Goal: Information Seeking & Learning: Check status

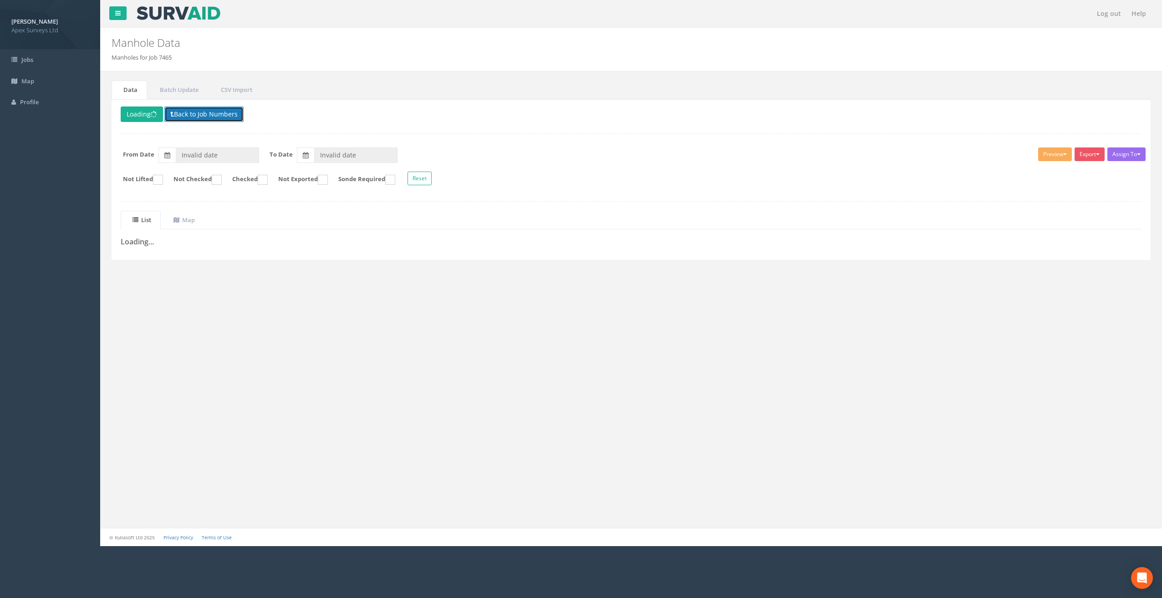
click at [194, 111] on button "Back to Job Numbers" at bounding box center [203, 114] width 79 height 15
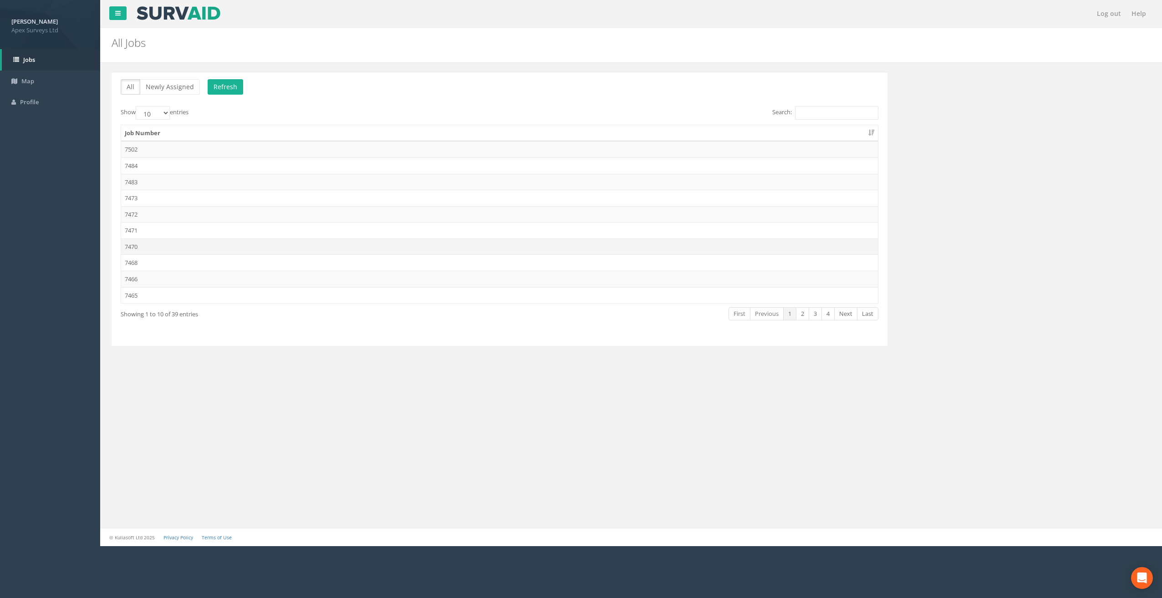
click at [137, 247] on td "7470" at bounding box center [499, 247] width 757 height 16
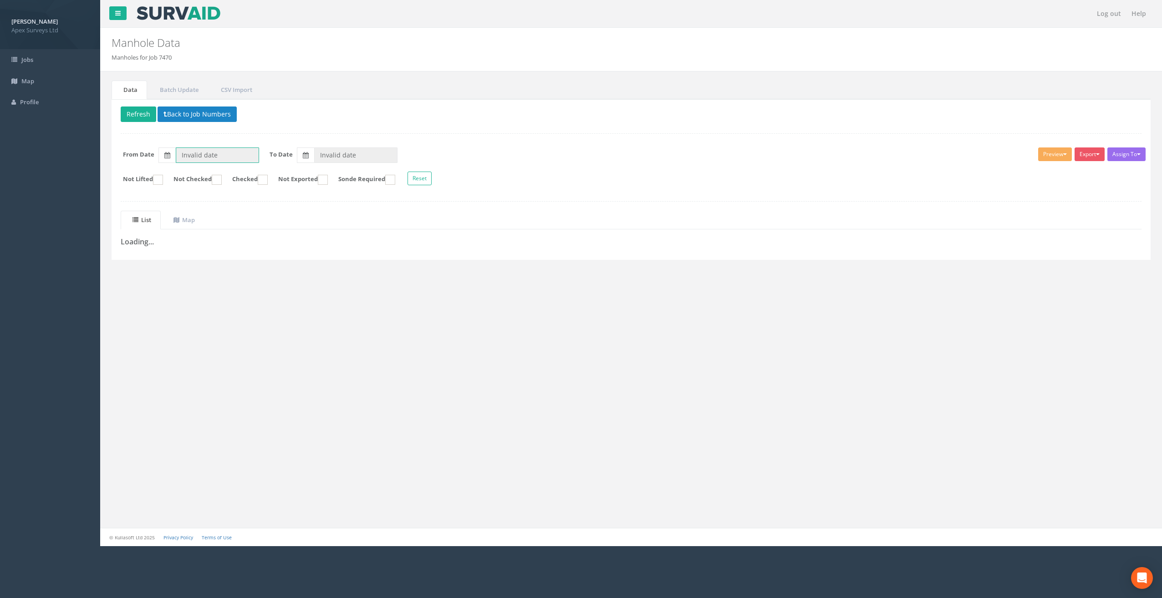
click at [252, 153] on input "Invalid date" at bounding box center [217, 155] width 83 height 15
click at [237, 196] on span "01" at bounding box center [238, 196] width 19 height 12
click at [353, 149] on input "Invalid date" at bounding box center [355, 155] width 83 height 15
click at [452, 153] on form "From Date 01/10/2025 To Date ‹ 2025 October › Sun Mon Tue Wed Thu Fri Sat 28 29…" at bounding box center [631, 155] width 1034 height 15
click at [136, 114] on button "Refresh" at bounding box center [139, 114] width 36 height 15
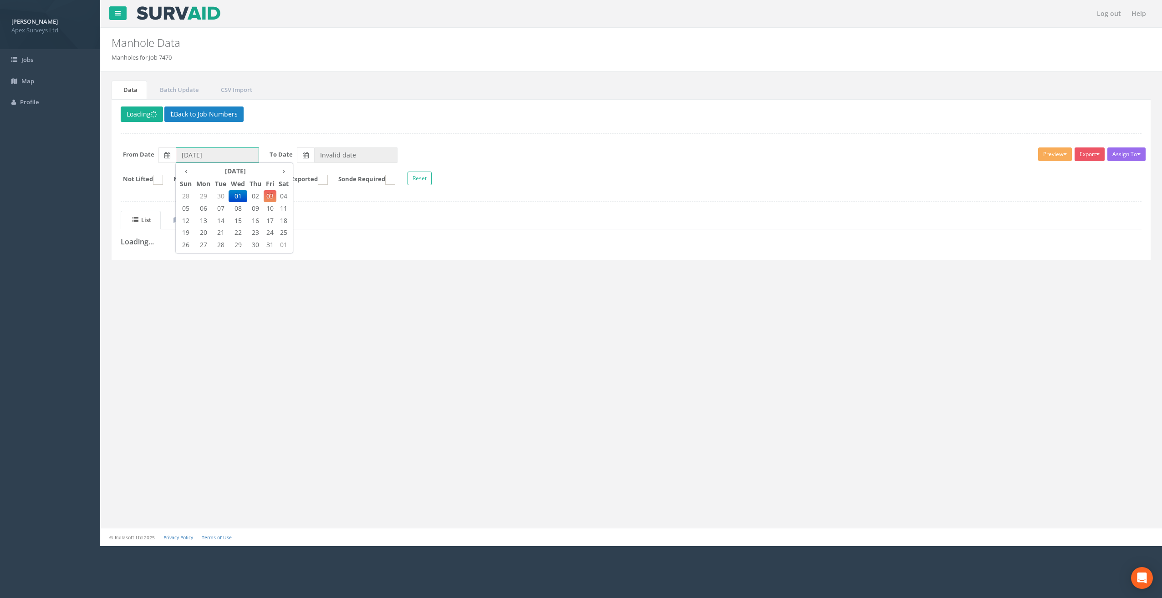
click at [221, 157] on input "01/10/2025" at bounding box center [217, 155] width 83 height 15
click at [186, 167] on th "‹" at bounding box center [186, 171] width 16 height 13
click at [237, 217] on span "17" at bounding box center [238, 221] width 19 height 12
type input "17/09/2025"
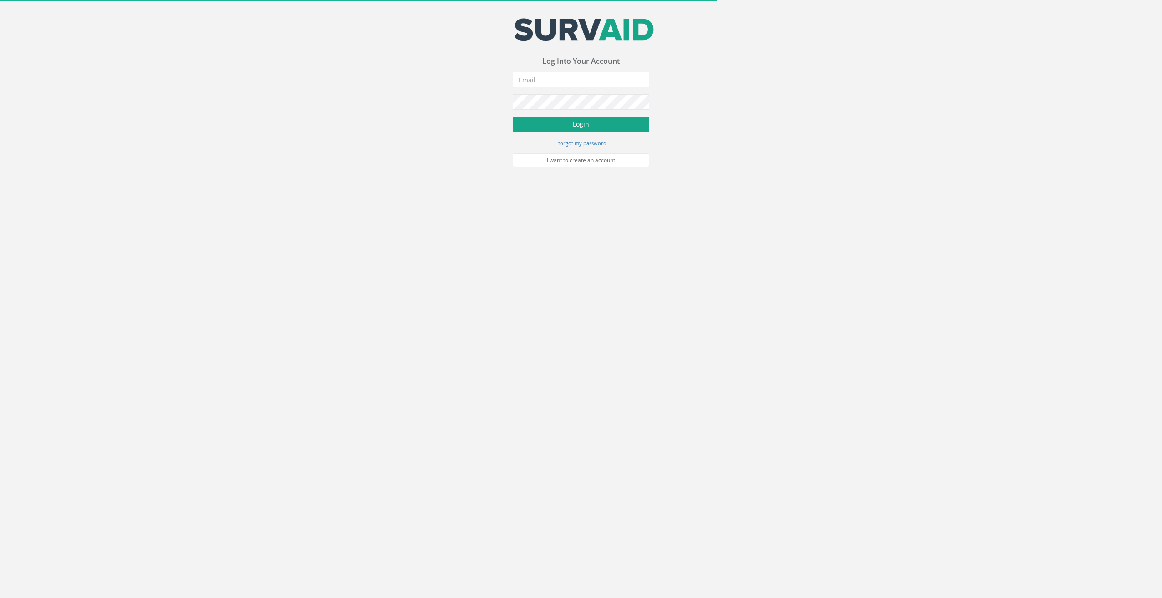
type input "[EMAIL_ADDRESS][DOMAIN_NAME]"
click at [606, 129] on button "Login" at bounding box center [581, 124] width 137 height 15
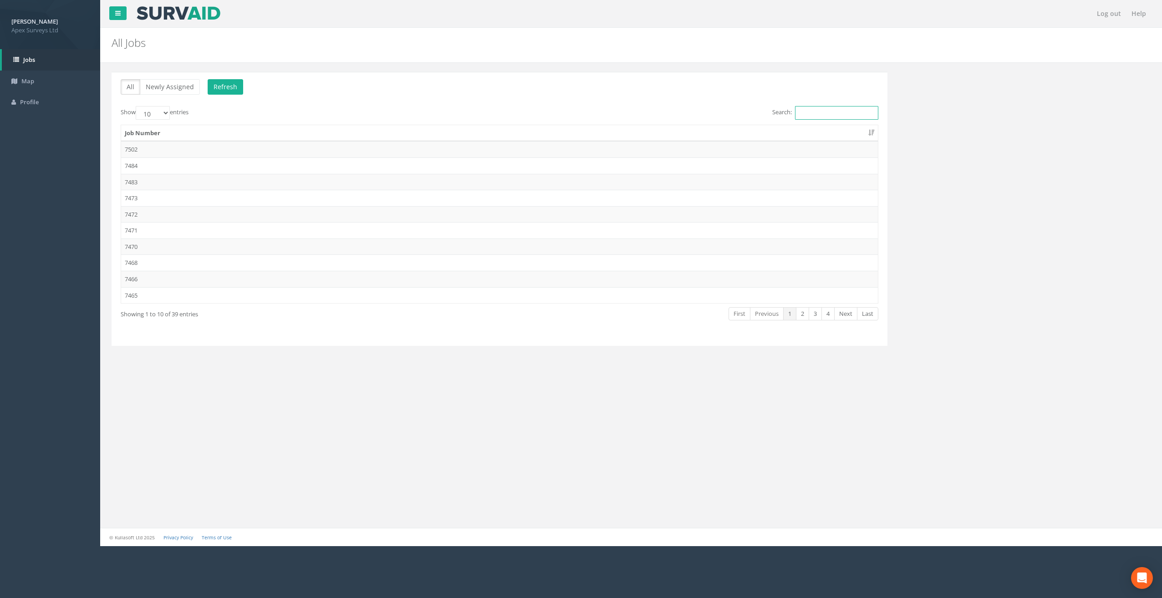
click at [833, 110] on input "Search:" at bounding box center [836, 113] width 83 height 14
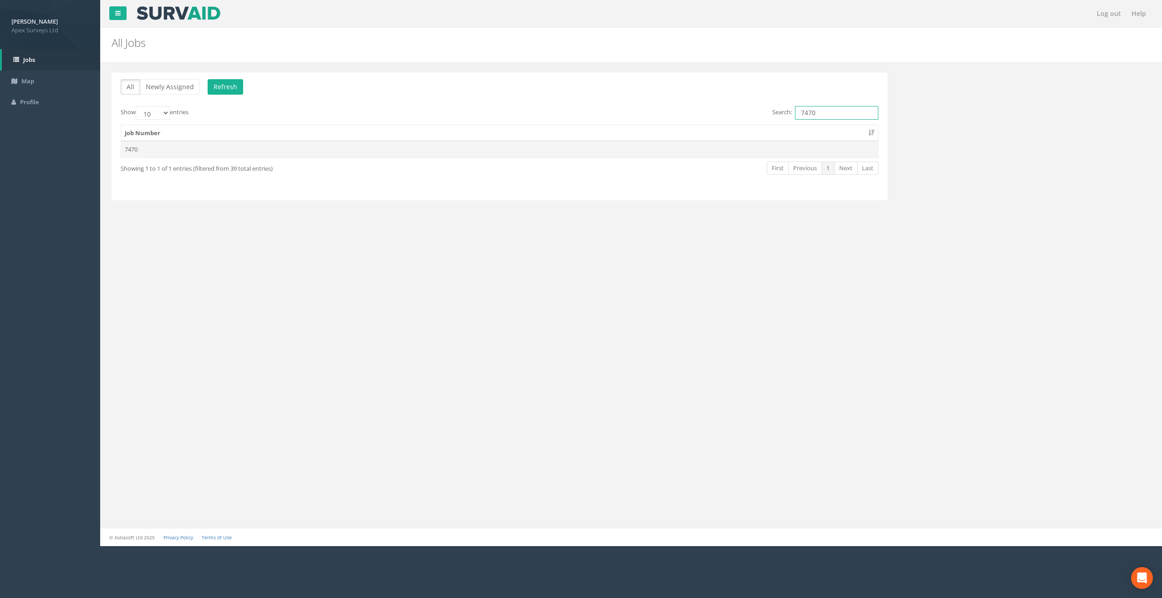
type input "7470"
click at [137, 150] on td "7470" at bounding box center [499, 149] width 757 height 16
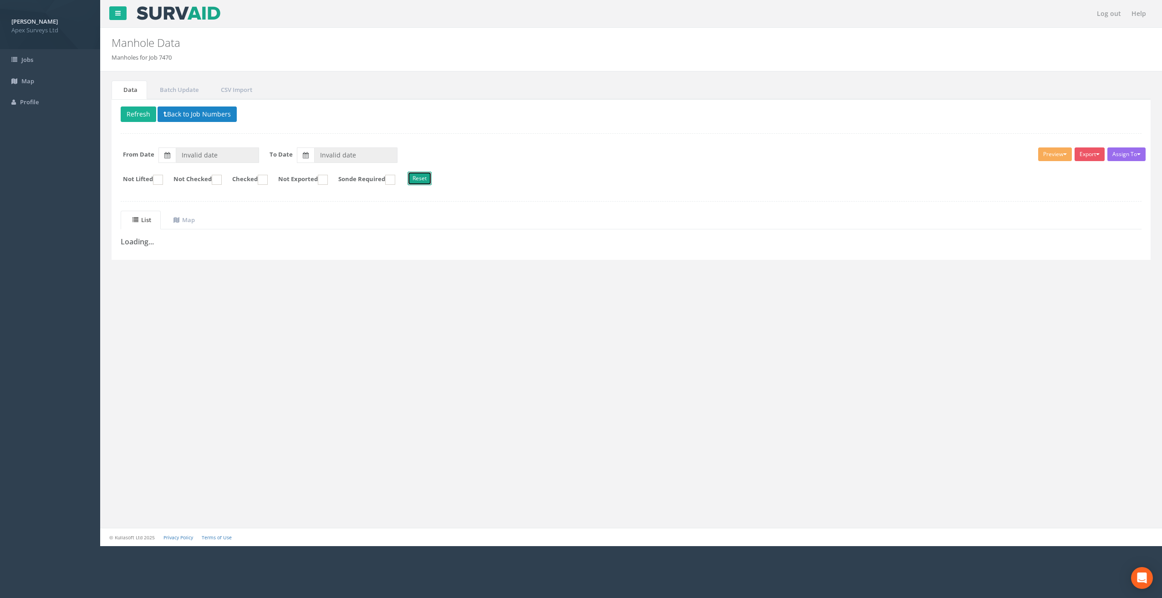
click at [432, 173] on button "Reset" at bounding box center [419, 179] width 24 height 14
click at [182, 219] on span at bounding box center [177, 220] width 9 height 8
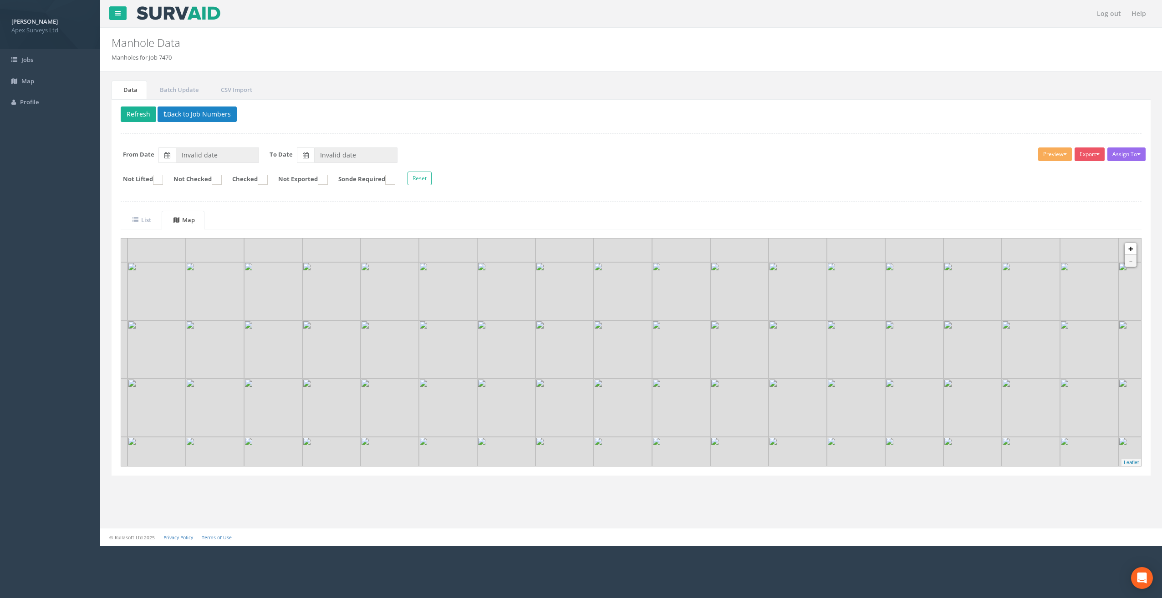
click at [583, 367] on img at bounding box center [564, 350] width 58 height 58
click at [580, 362] on img at bounding box center [564, 350] width 58 height 58
click at [143, 221] on uib-tab-heading "List" at bounding box center [141, 220] width 19 height 8
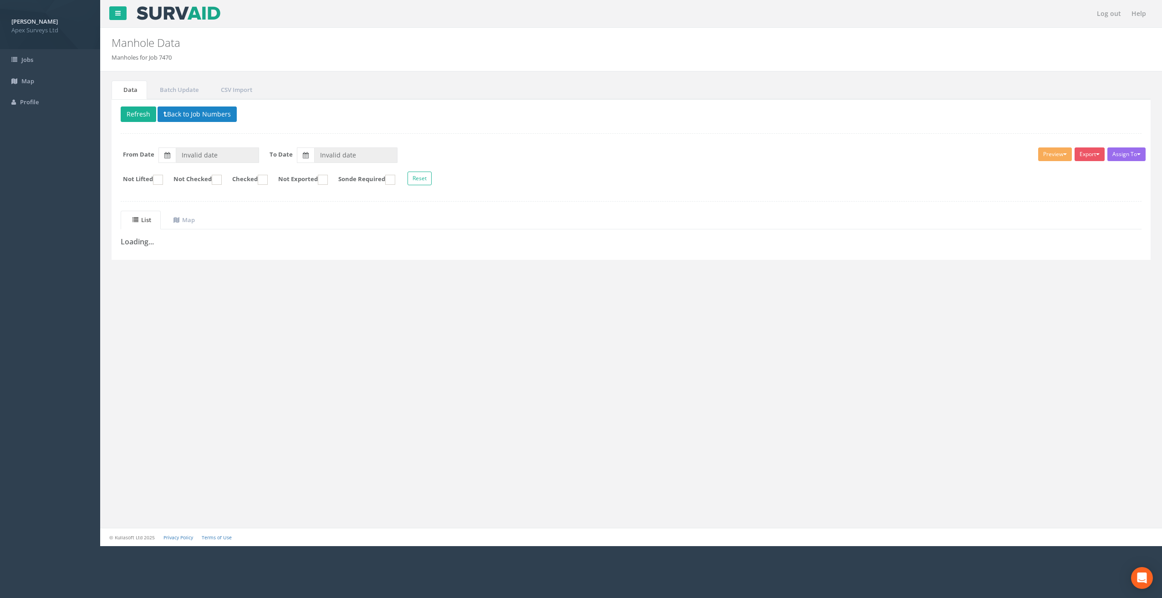
click at [152, 242] on h3 "Loading..." at bounding box center [631, 242] width 1021 height 8
click at [165, 249] on div "Delete Refresh Back to Job Numbers Assign To No Companies Added Export Heathrow…" at bounding box center [631, 179] width 1039 height 161
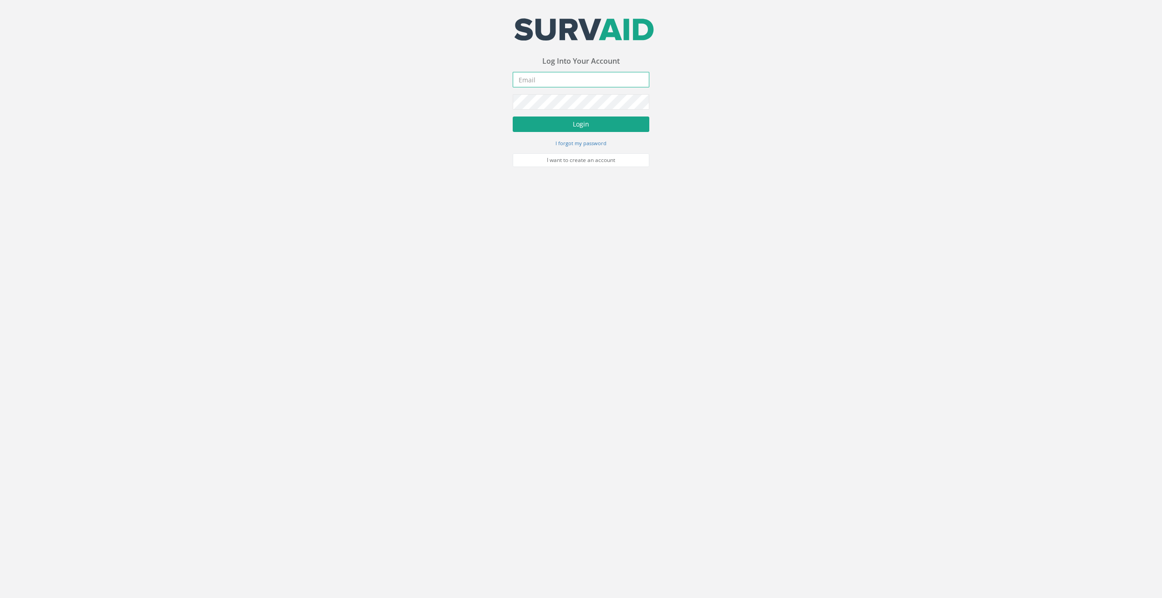
type input "marwan.mahgoub@apexsurveys.com"
click at [521, 125] on button "Login" at bounding box center [581, 124] width 137 height 15
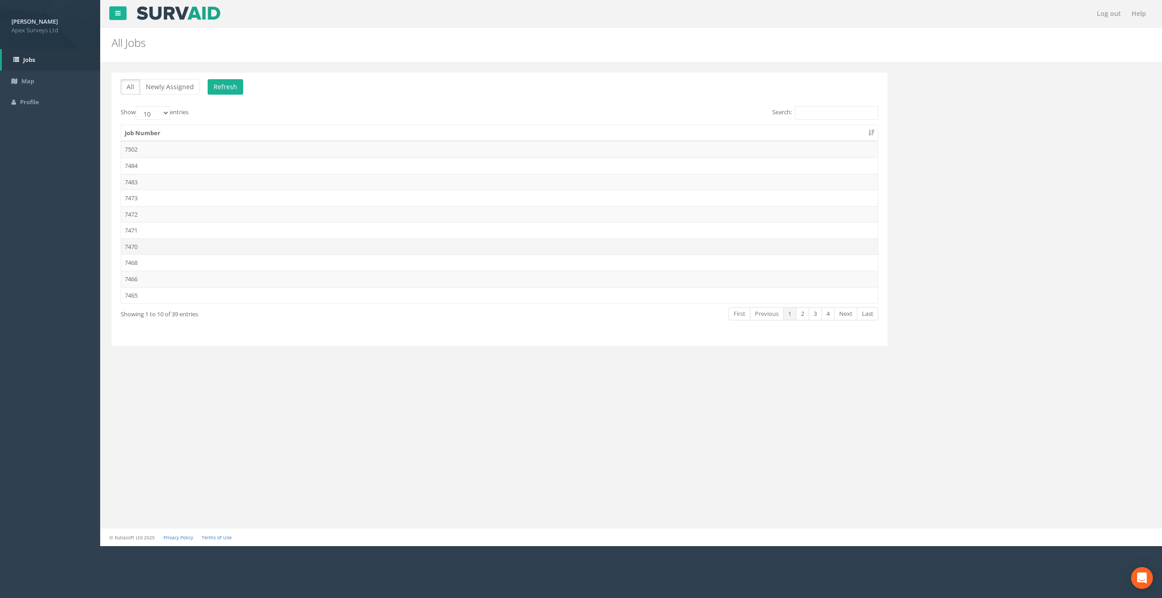
click at [152, 247] on td "7470" at bounding box center [499, 247] width 757 height 16
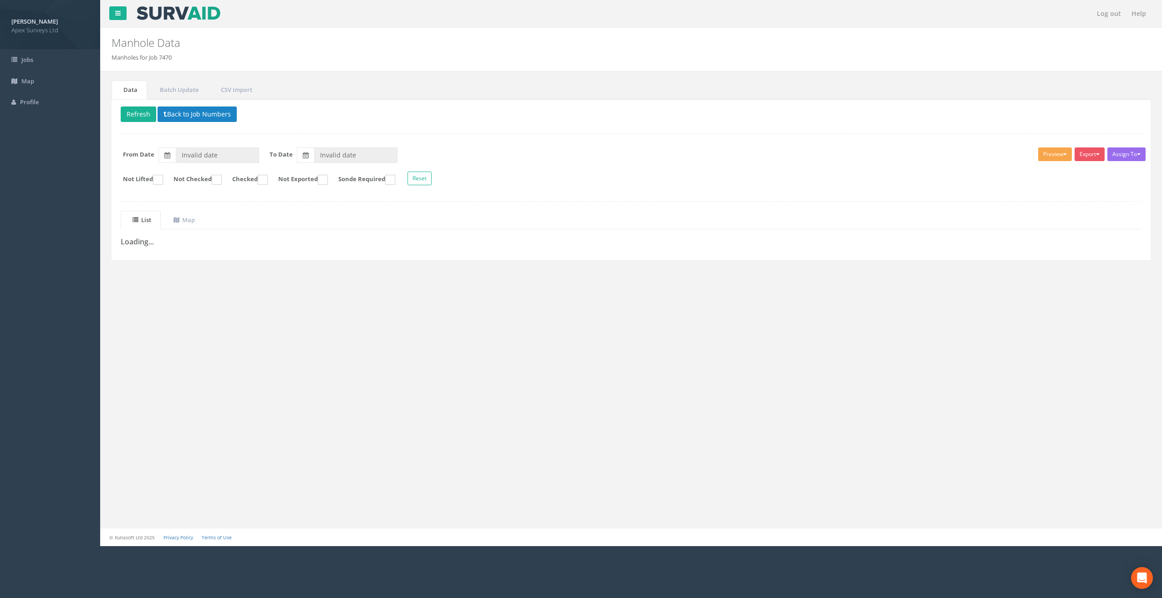
click at [1050, 156] on button "Preview" at bounding box center [1055, 155] width 34 height 14
click at [977, 148] on form "From Date Invalid date To Date Invalid date" at bounding box center [631, 155] width 1034 height 15
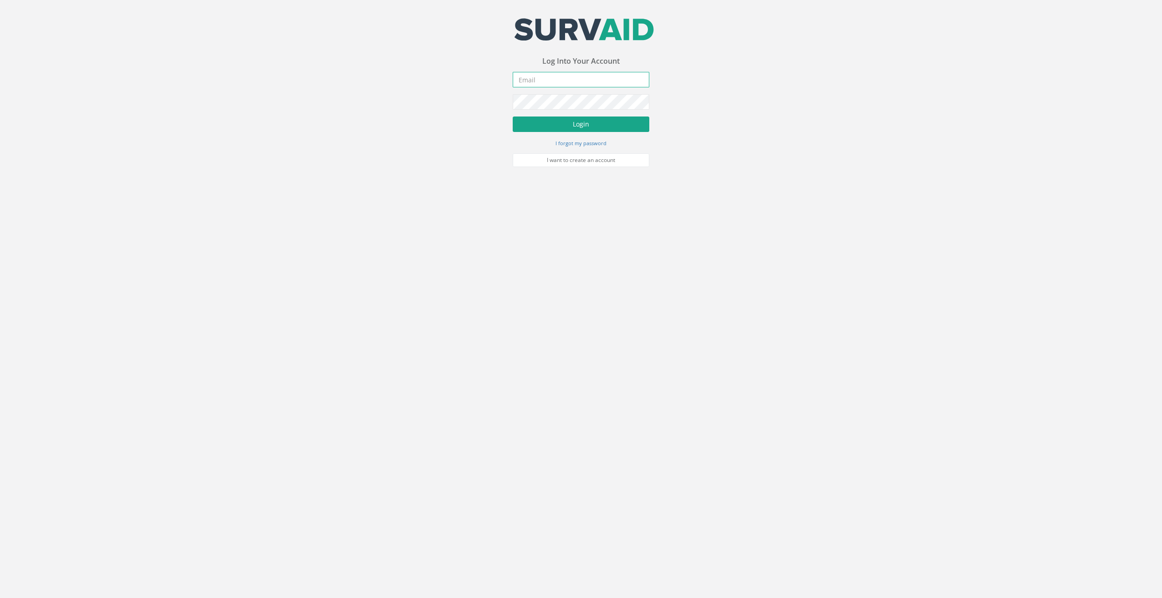
type input "[EMAIL_ADDRESS][DOMAIN_NAME]"
click at [614, 126] on button "Login" at bounding box center [581, 124] width 137 height 15
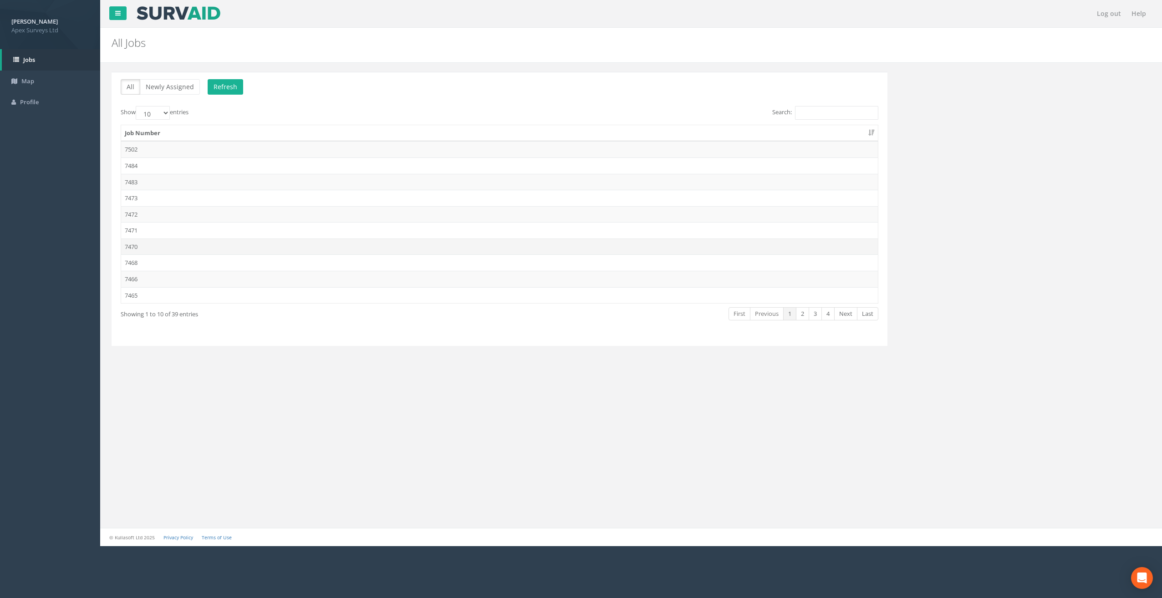
click at [157, 245] on td "7470" at bounding box center [499, 247] width 757 height 16
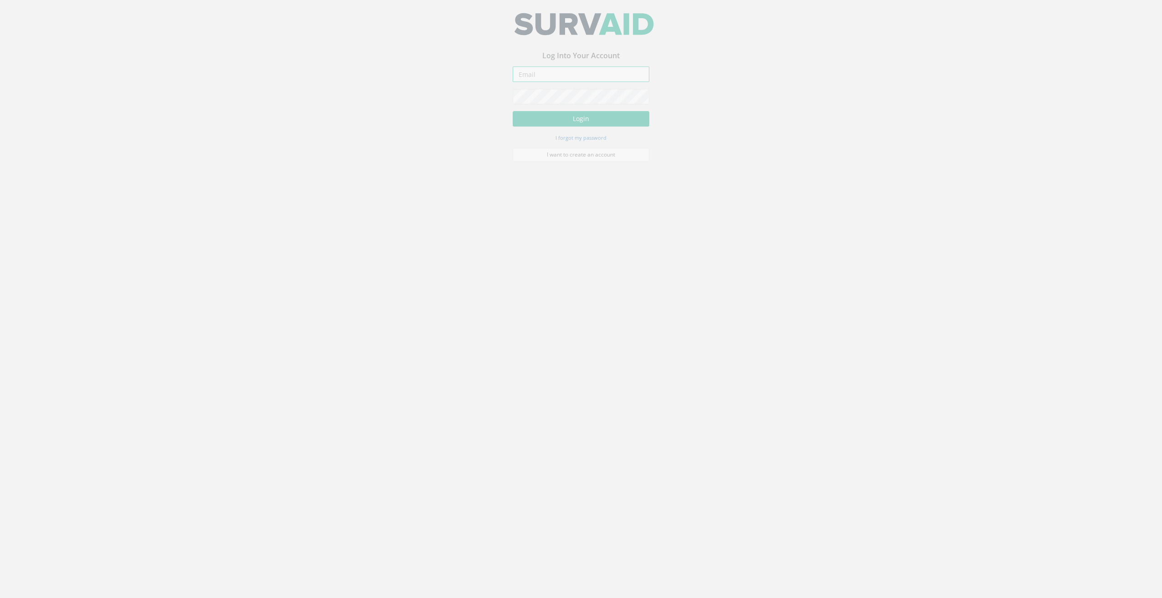
type input "[EMAIL_ADDRESS][DOMAIN_NAME]"
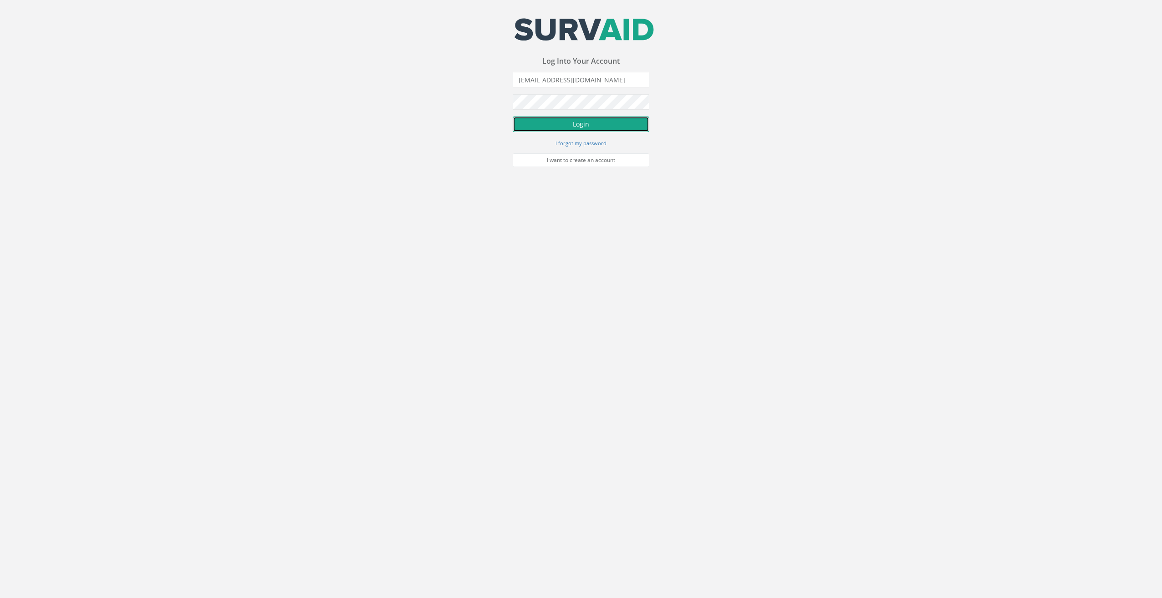
click at [630, 123] on button "Login" at bounding box center [581, 124] width 137 height 15
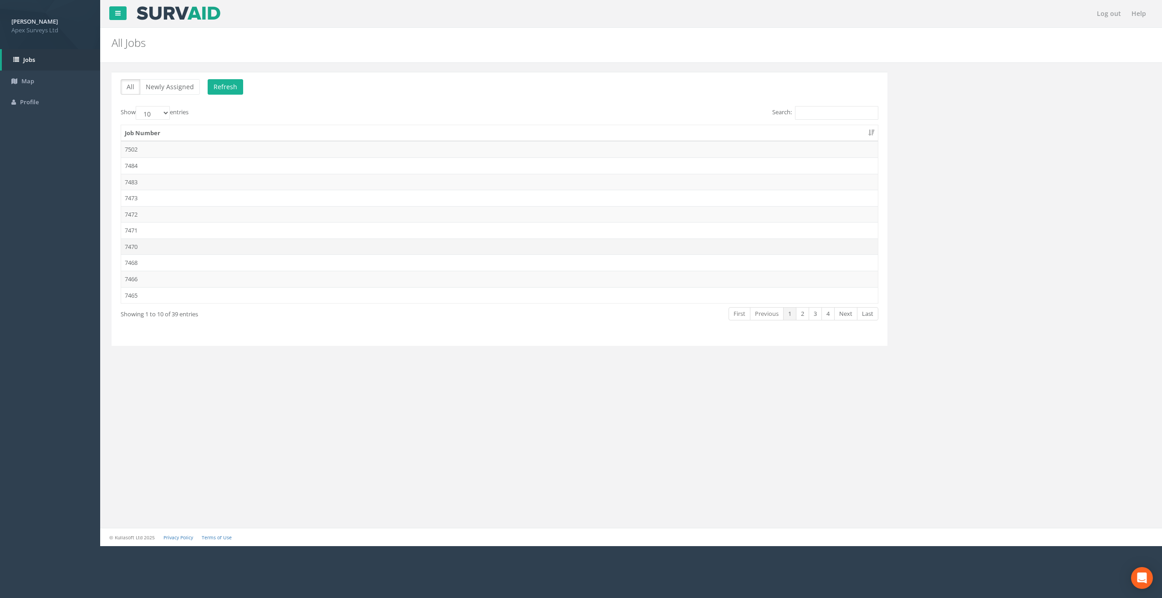
click at [132, 244] on td "7470" at bounding box center [499, 247] width 757 height 16
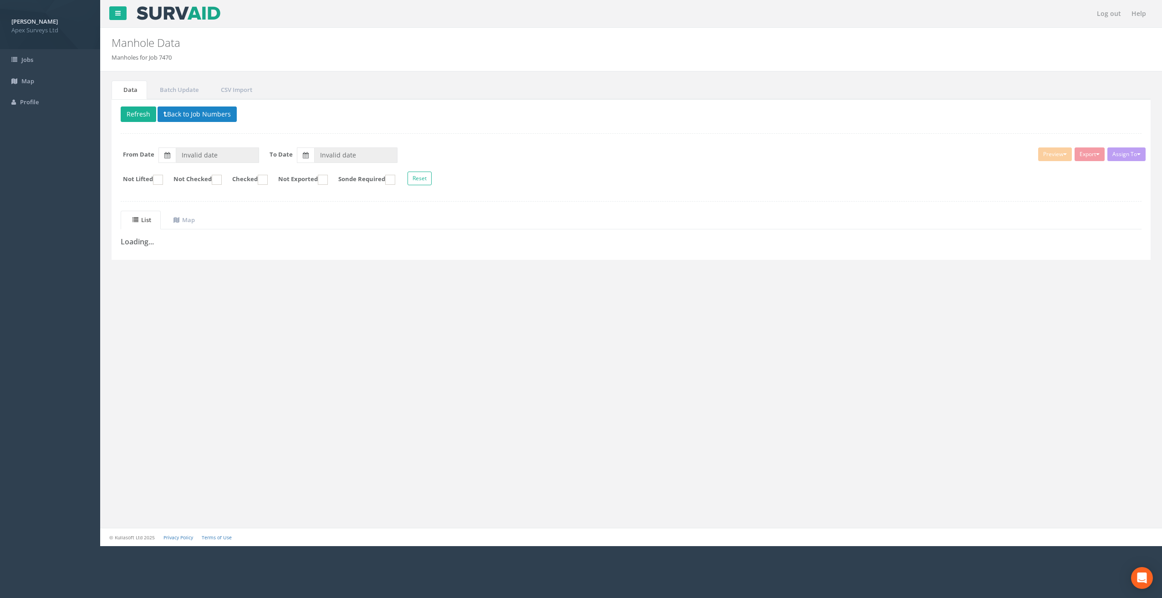
type input "[DATE]"
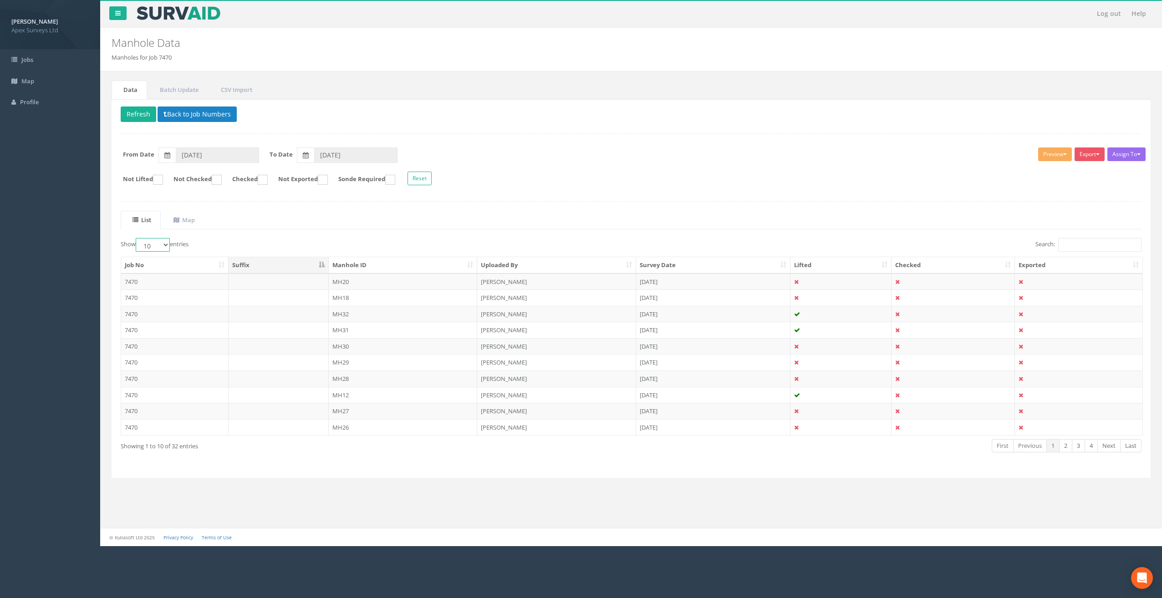
click at [166, 246] on select "10 25 50 100" at bounding box center [153, 245] width 34 height 14
select select "100"
click at [137, 238] on select "10 25 50 100" at bounding box center [153, 245] width 34 height 14
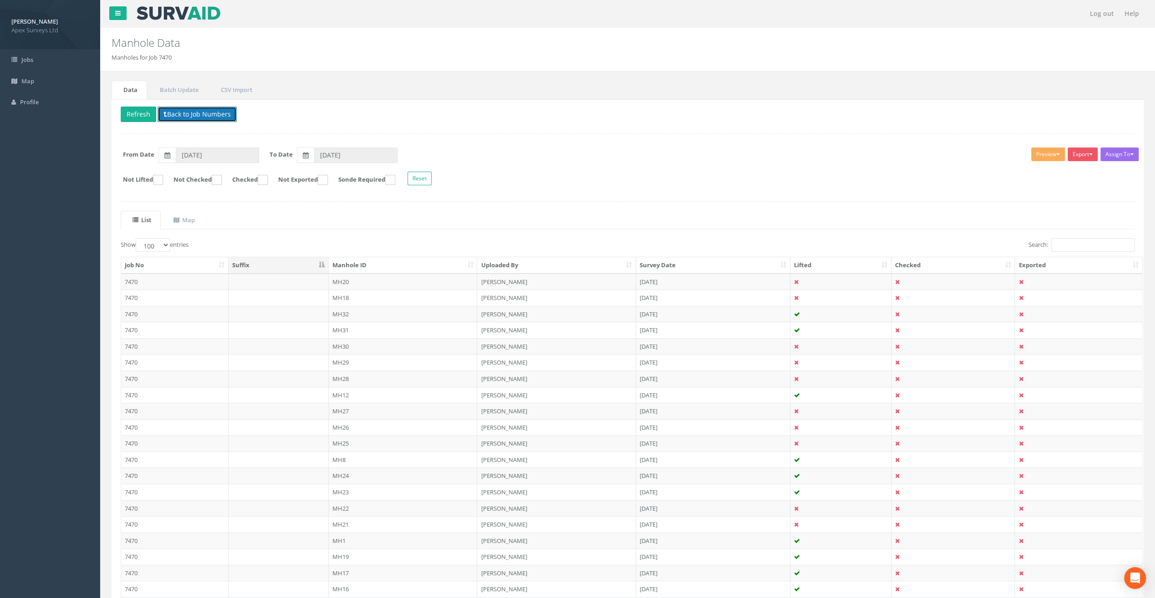
click at [196, 116] on button "Back to Job Numbers" at bounding box center [197, 114] width 79 height 15
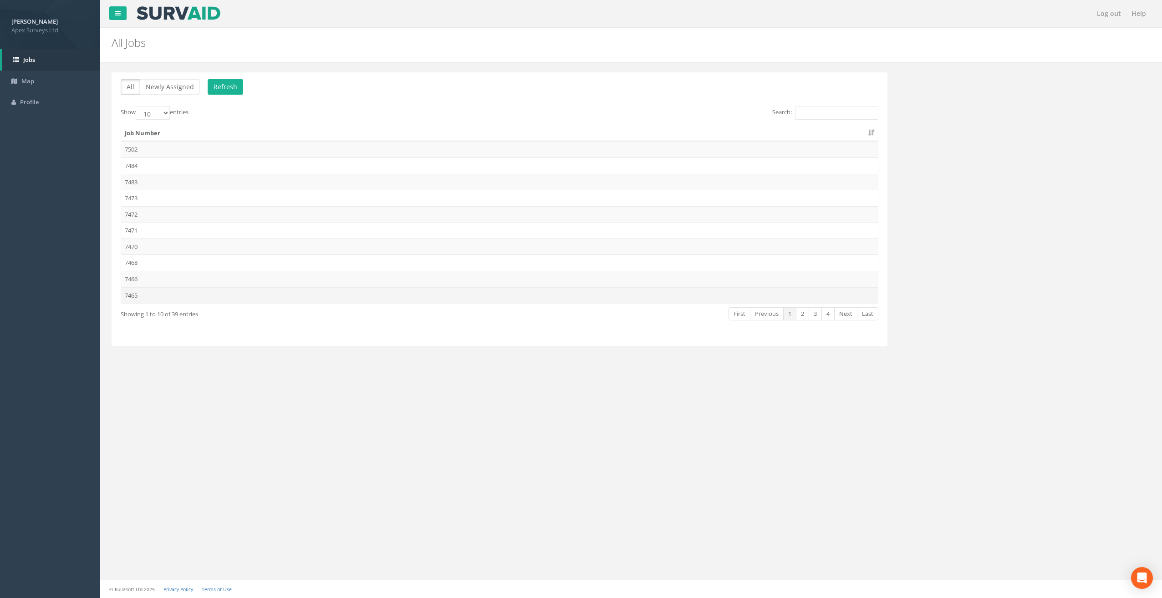
click at [148, 297] on td "7465" at bounding box center [499, 295] width 757 height 16
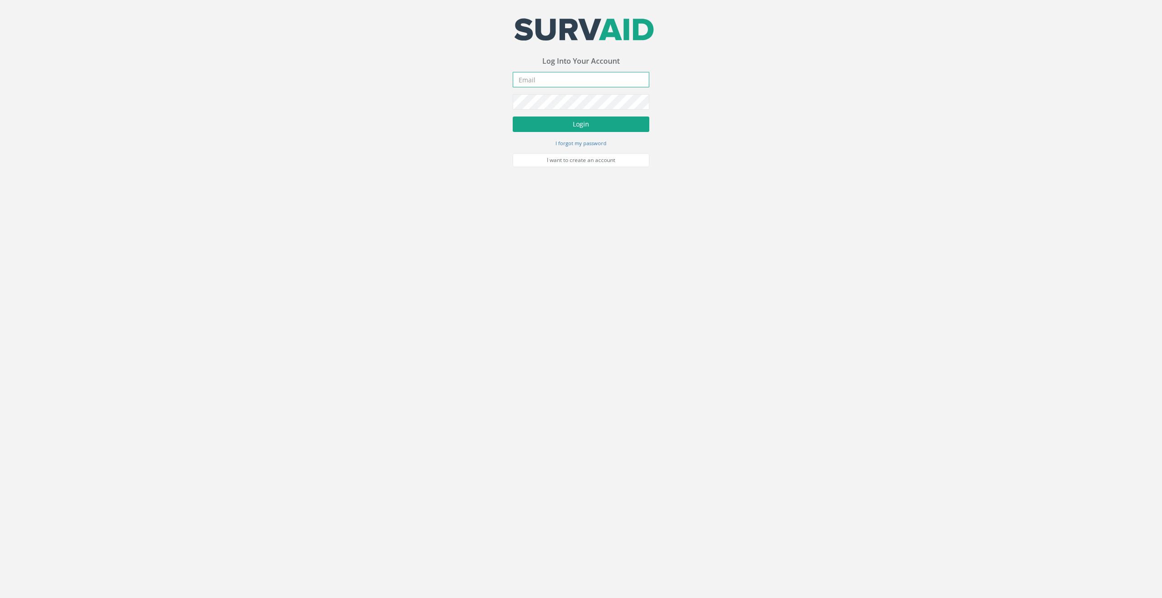
type input "[EMAIL_ADDRESS][DOMAIN_NAME]"
click at [633, 128] on button "Login" at bounding box center [581, 124] width 137 height 15
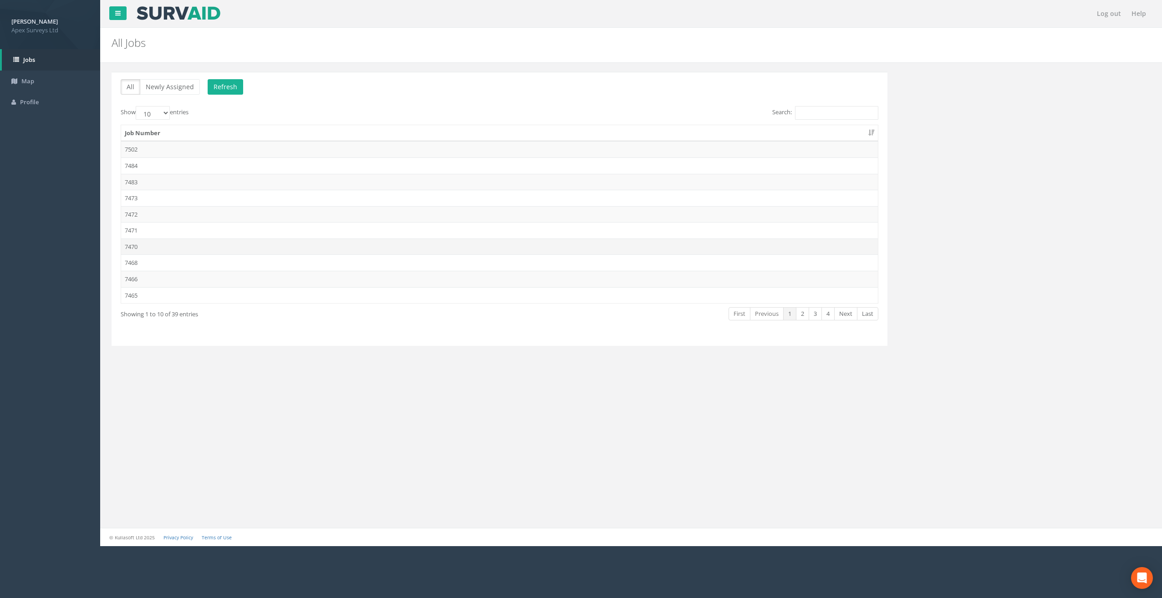
click at [139, 240] on td "7470" at bounding box center [499, 247] width 757 height 16
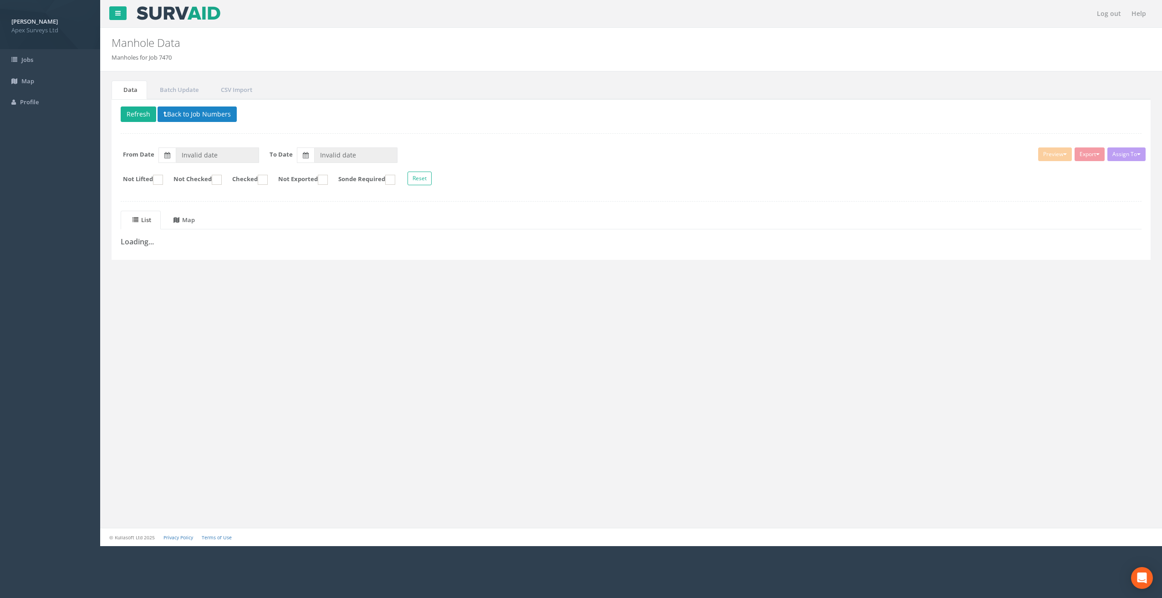
type input "[DATE]"
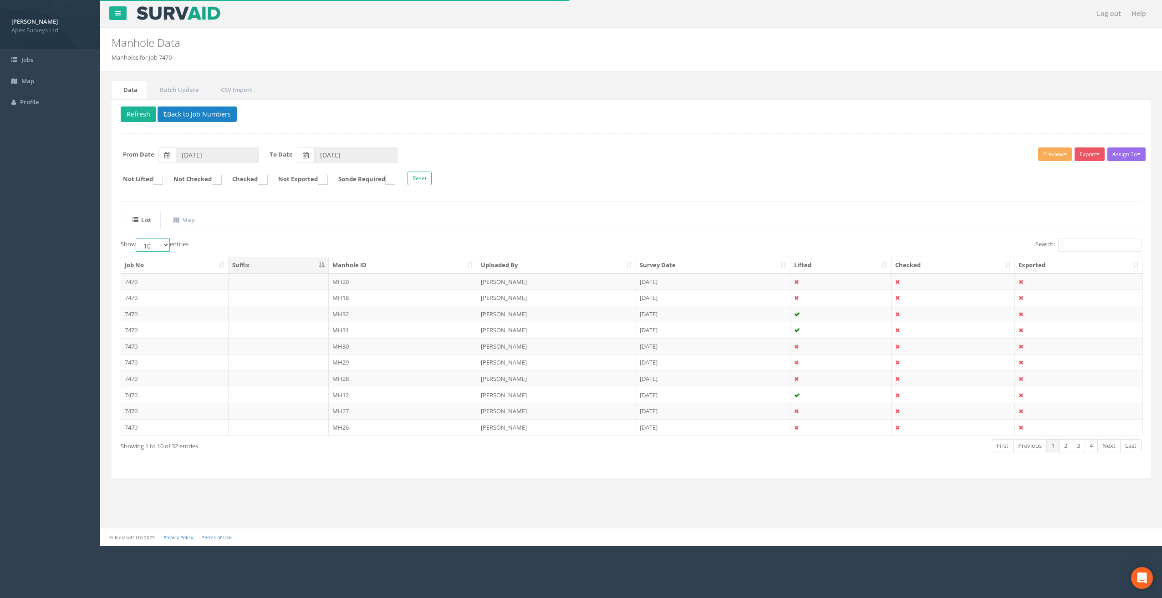
click at [164, 246] on select "10 25 50 100" at bounding box center [153, 245] width 34 height 14
select select "100"
click at [137, 238] on select "10 25 50 100" at bounding box center [153, 245] width 34 height 14
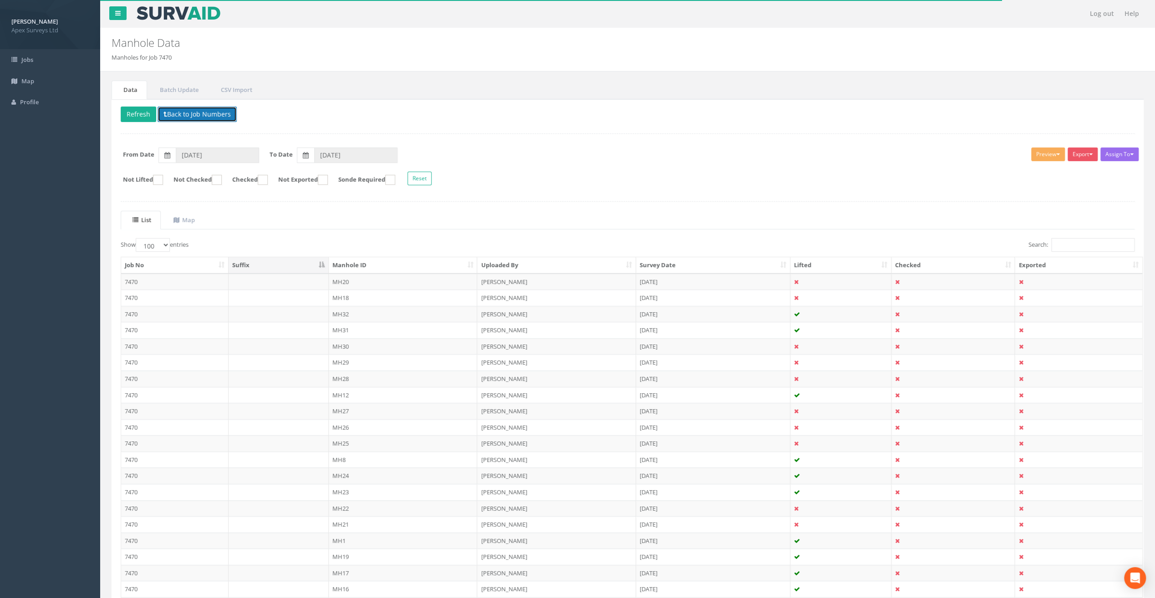
click at [214, 111] on button "Back to Job Numbers" at bounding box center [197, 114] width 79 height 15
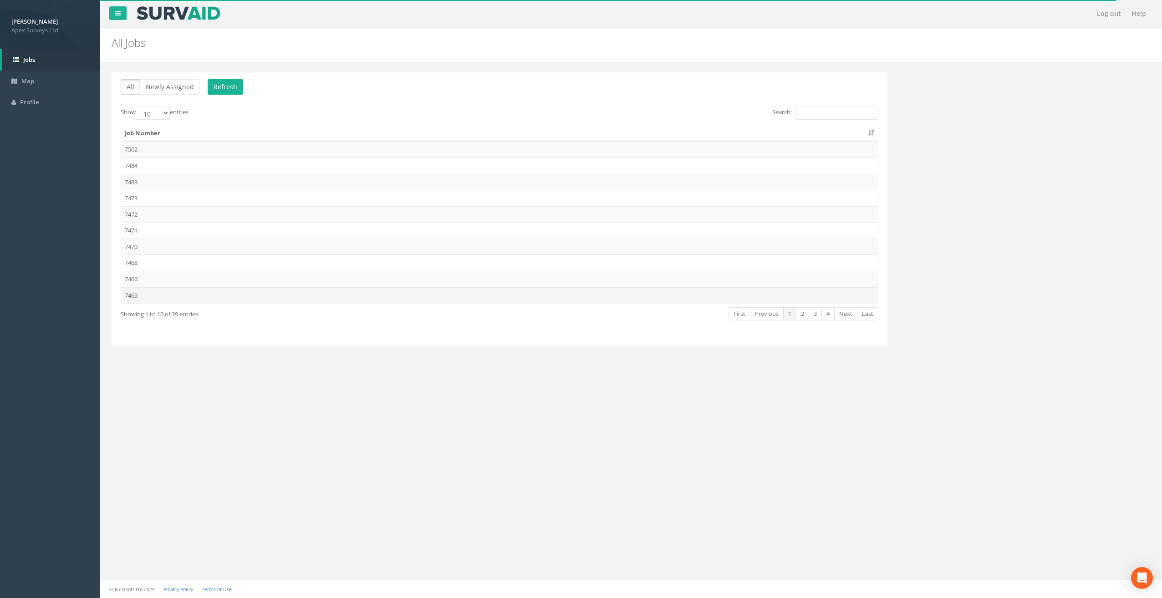
click at [152, 288] on td "7465" at bounding box center [499, 295] width 757 height 16
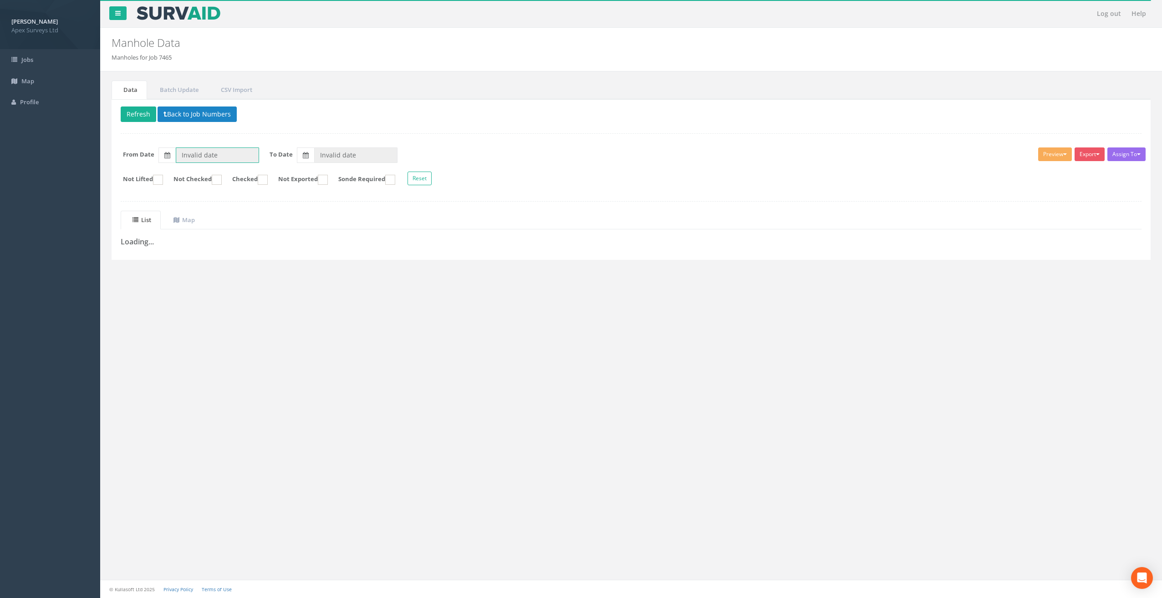
click at [211, 149] on input "Invalid date" at bounding box center [217, 155] width 83 height 15
click at [188, 175] on th "‹" at bounding box center [186, 171] width 16 height 13
type input "[DATE]"
click at [239, 194] on span "03" at bounding box center [238, 196] width 19 height 12
click at [341, 157] on input "Invalid date" at bounding box center [355, 155] width 83 height 15
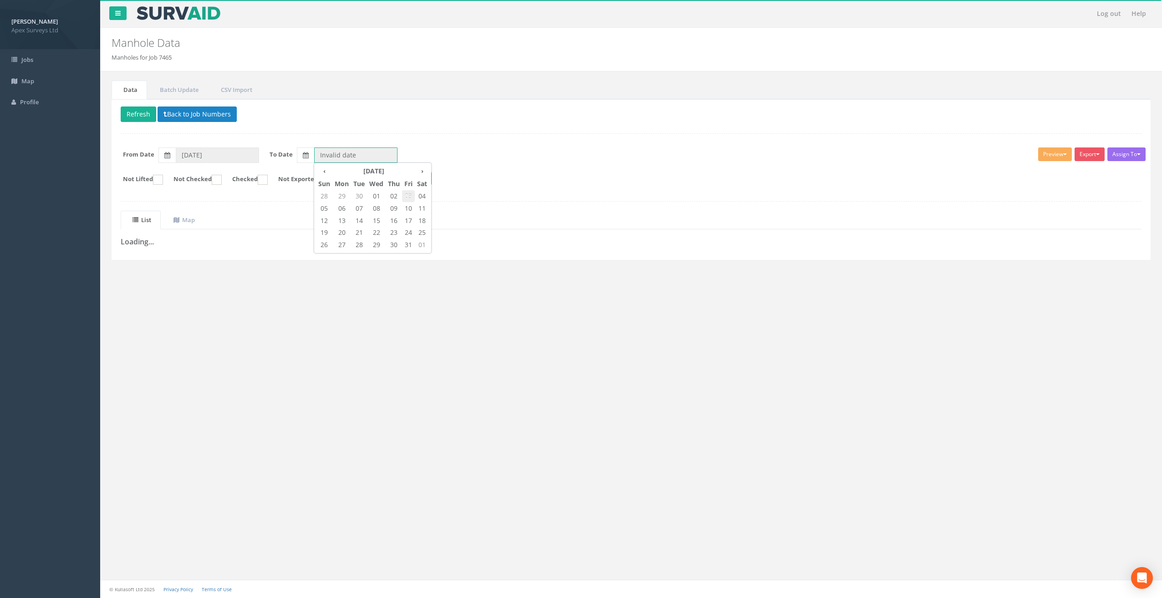
click at [411, 193] on span "03" at bounding box center [408, 196] width 13 height 12
type input "[DATE]"
click at [140, 112] on button "Refresh" at bounding box center [139, 114] width 36 height 15
click at [198, 114] on button "Back to Job Numbers" at bounding box center [203, 114] width 79 height 15
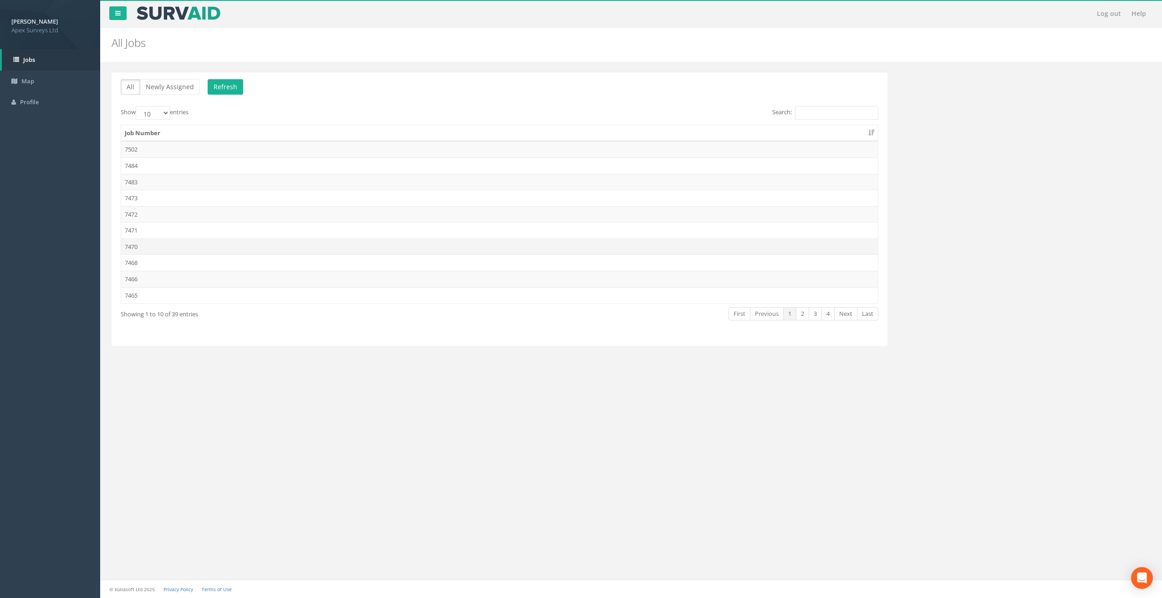
click at [148, 242] on td "7470" at bounding box center [499, 247] width 757 height 16
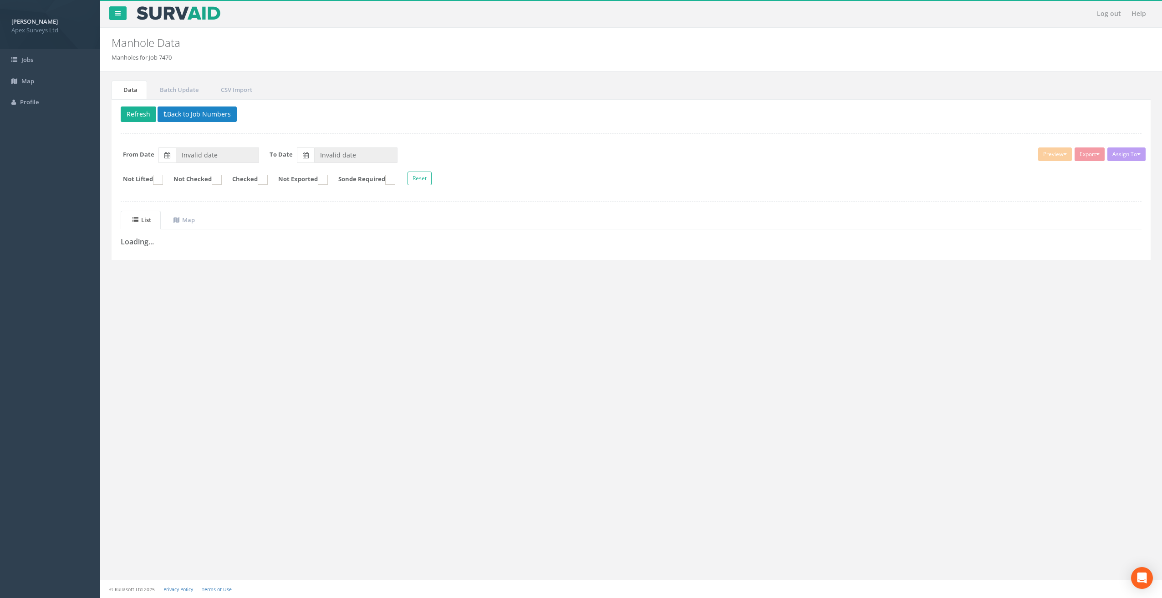
type input "[DATE]"
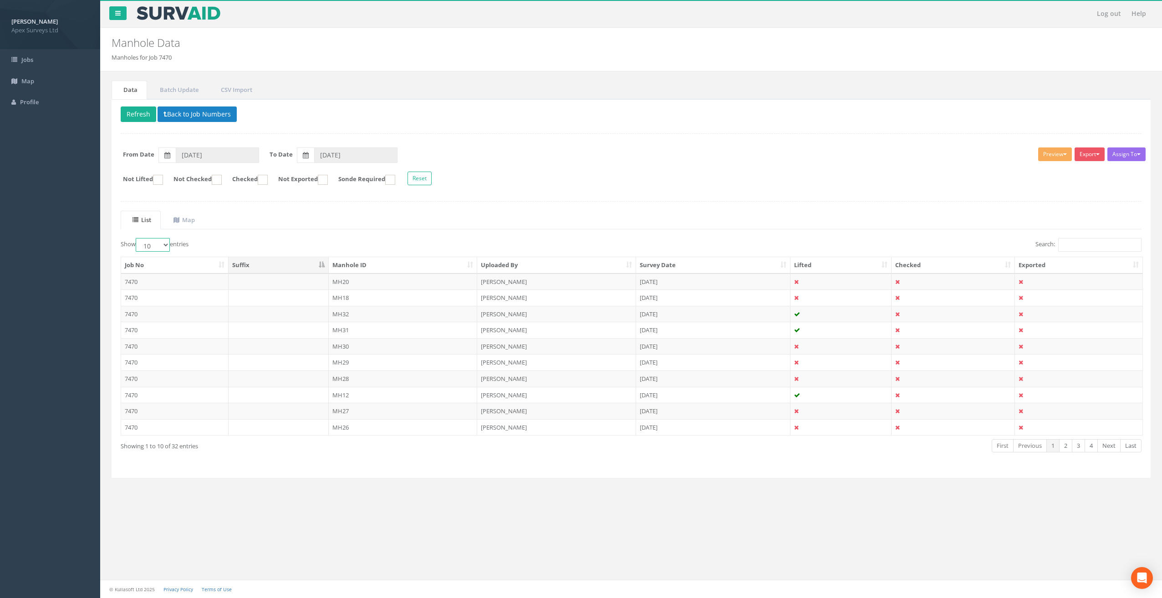
click at [165, 244] on select "10 25 50 100" at bounding box center [153, 245] width 34 height 14
select select "100"
click at [137, 238] on select "10 25 50 100" at bounding box center [153, 245] width 34 height 14
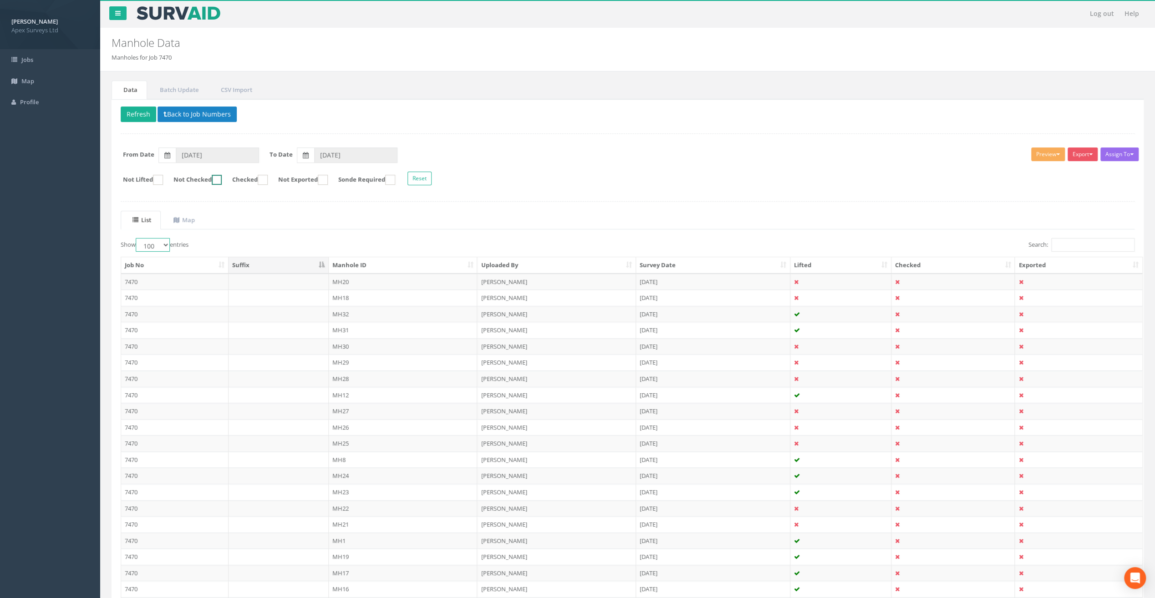
click at [222, 179] on ins at bounding box center [217, 180] width 10 height 10
checkbox input "true"
click at [136, 117] on button "Refresh" at bounding box center [139, 114] width 36 height 15
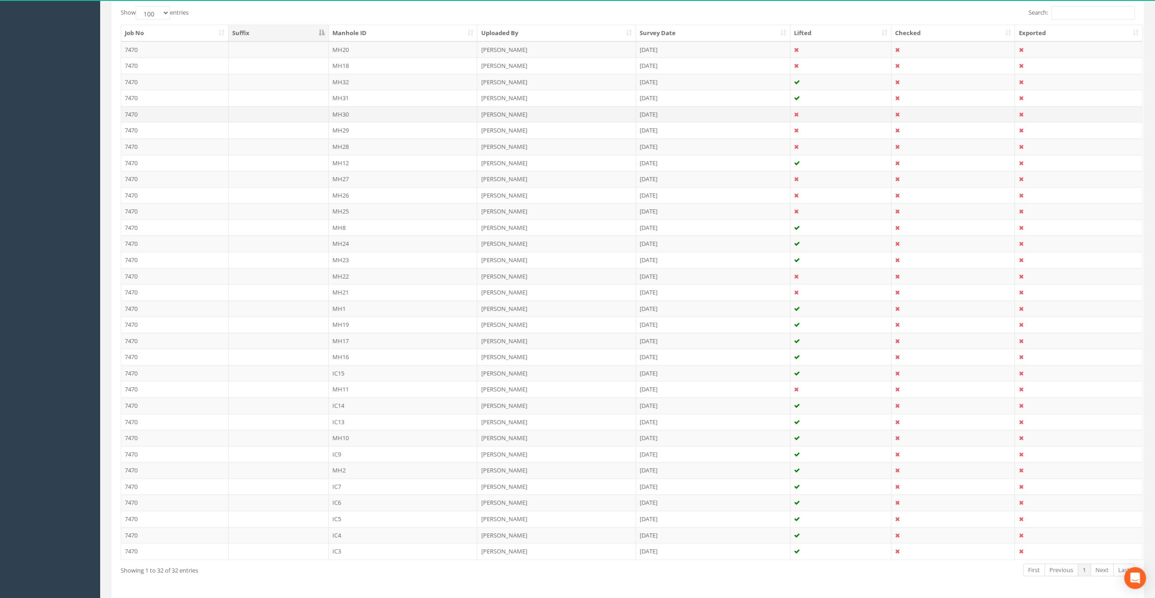
scroll to position [258, 0]
